Goal: Task Accomplishment & Management: Use online tool/utility

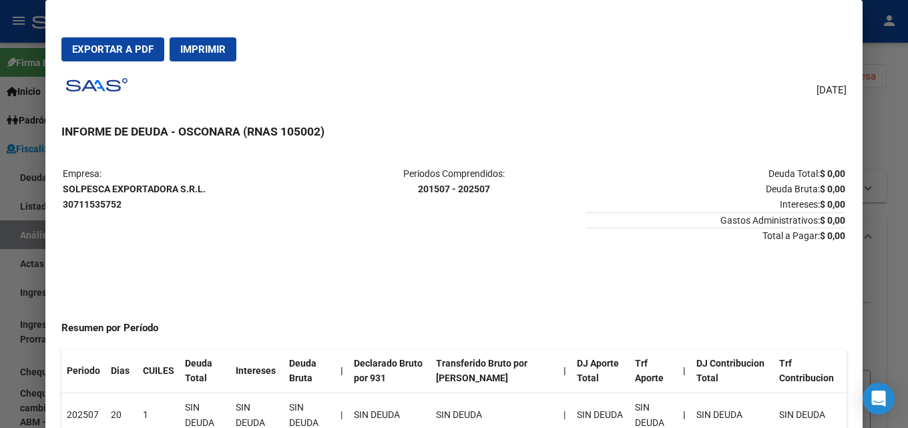
click at [908, 102] on div at bounding box center [454, 214] width 908 height 428
click at [847, 70] on span "Cambiar Empresa" at bounding box center [836, 76] width 79 height 12
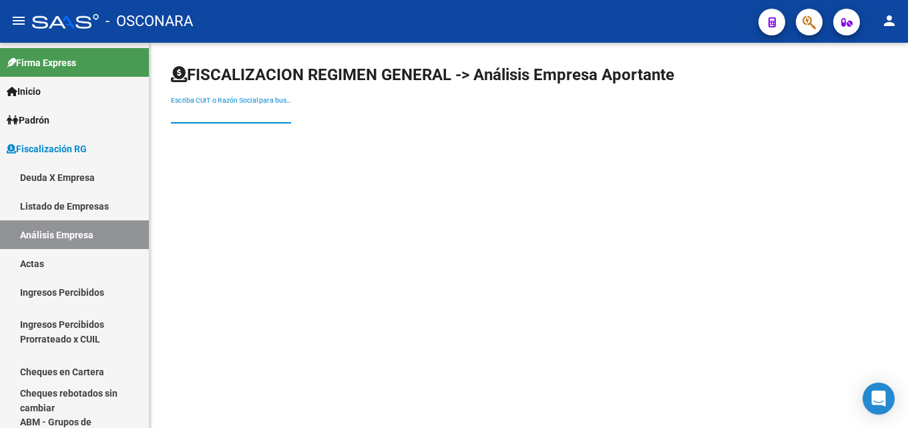
click at [249, 119] on input "Escriba CUIT o Razón Social para buscar" at bounding box center [231, 113] width 120 height 11
paste input "COSTA CHUBUT S.A."
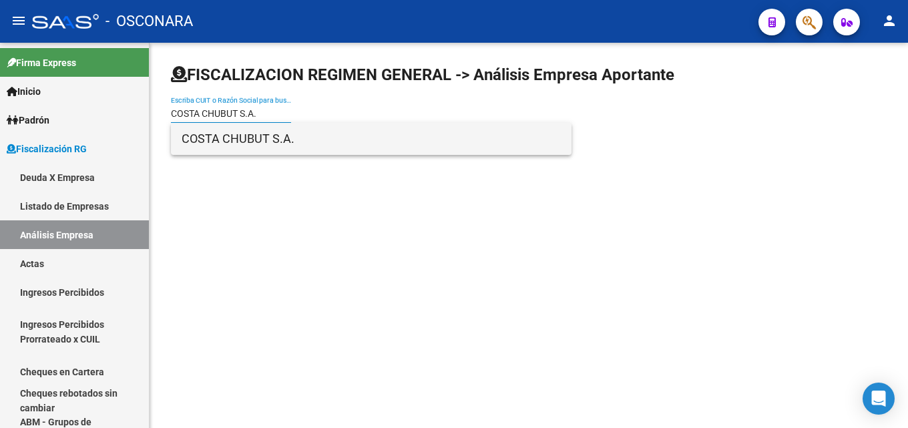
type input "COSTA CHUBUT S.A."
click at [249, 124] on span "COSTA CHUBUT S.A." at bounding box center [371, 139] width 379 height 32
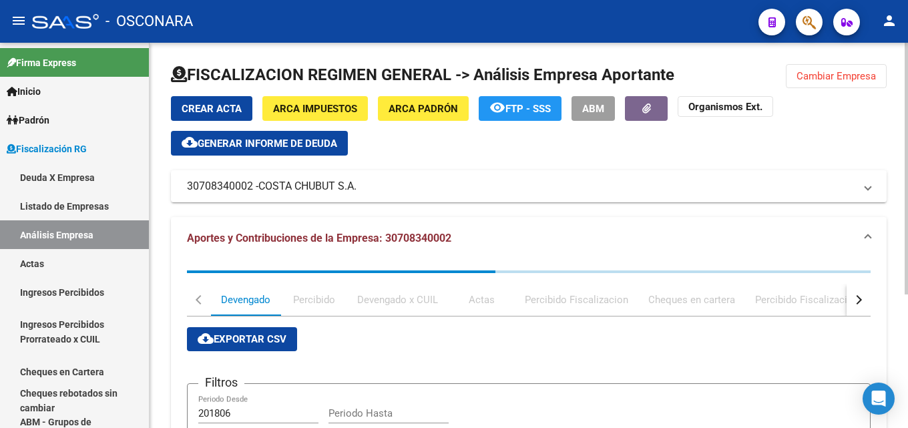
click at [307, 146] on span "Generar informe de deuda" at bounding box center [268, 144] width 140 height 12
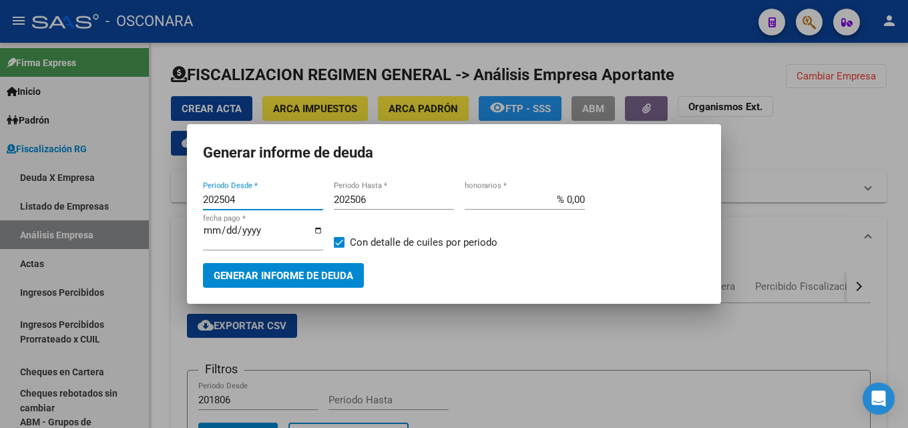
drag, startPoint x: 267, startPoint y: 198, endPoint x: 132, endPoint y: 191, distance: 135.1
click at [128, 194] on div "Generar informe de deuda 202504 Periodo Desde * 202506 Periodo Hasta * % 0,00 h…" at bounding box center [454, 214] width 908 height 428
type input "202502"
type input "202503"
click at [392, 323] on div at bounding box center [454, 214] width 908 height 428
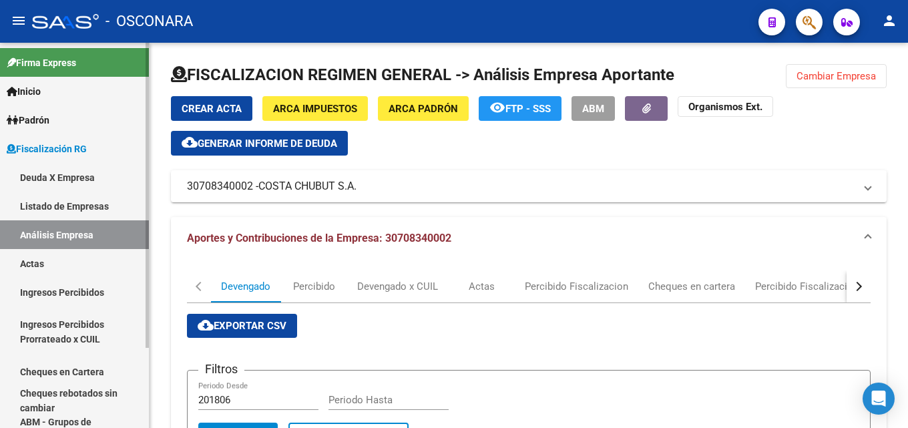
click at [26, 240] on link "Análisis Empresa" at bounding box center [74, 234] width 149 height 29
click at [839, 78] on span "Cambiar Empresa" at bounding box center [836, 76] width 79 height 12
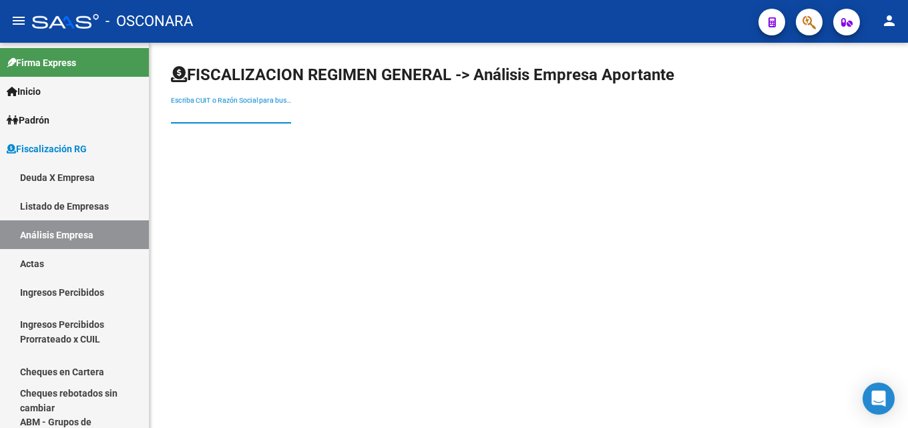
click at [252, 108] on input "Escriba CUIT o Razón Social para buscar" at bounding box center [231, 113] width 120 height 11
